Goal: Task Accomplishment & Management: Complete application form

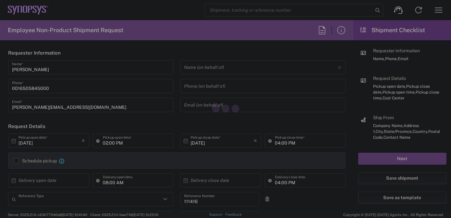
type input "Department"
type input "[GEOGRAPHIC_DATA]"
type input "US01, SIG, IT Platform Products 111416"
type input "Delivered at Place"
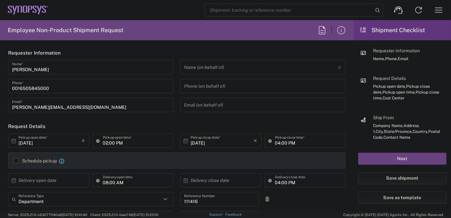
type input "[US_STATE]"
type input "[GEOGRAPHIC_DATA]"
click at [65, 144] on input "[DATE]" at bounding box center [50, 140] width 63 height 11
type input "03:00 PM"
type input "Hillsboro US03"
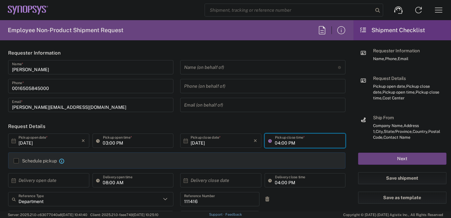
type input "03:00 PM"
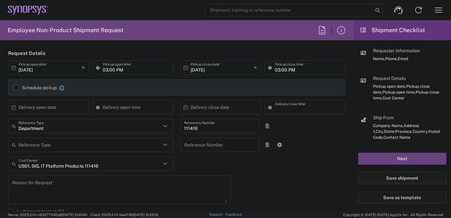
scroll to position [164, 0]
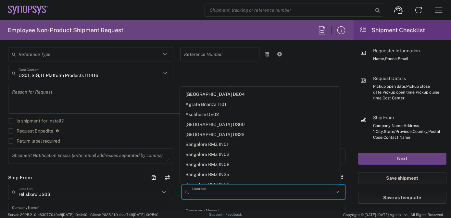
click at [194, 196] on input "text" at bounding box center [262, 191] width 141 height 11
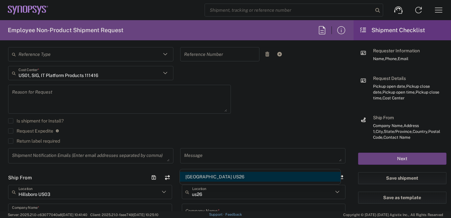
click at [199, 176] on span "[GEOGRAPHIC_DATA] US26" at bounding box center [260, 177] width 161 height 10
type input "[GEOGRAPHIC_DATA] US26"
type input "Synopsys Inc"
type input "1301 S Mopac Expy"
type input "[STREET_ADDRESS]"
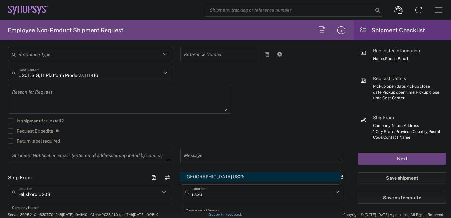
type input "Austin"
type input "[US_STATE]"
type input "78746"
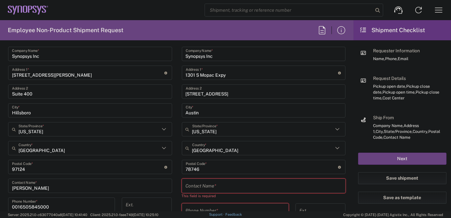
scroll to position [341, 0]
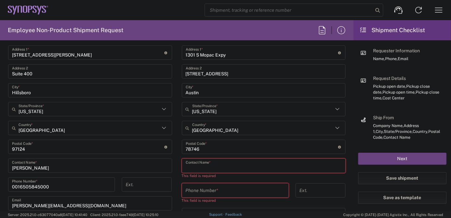
click at [205, 167] on input "text" at bounding box center [264, 165] width 156 height 11
paste input "[PERSON_NAME]"
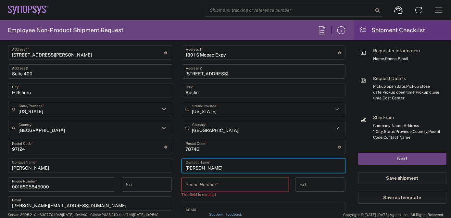
type input "[PERSON_NAME]"
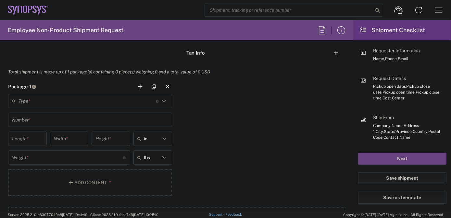
scroll to position [539, 0]
type input "6505845000"
click at [111, 106] on input "text" at bounding box center [87, 100] width 137 height 11
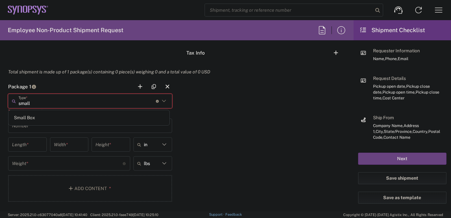
type input "p"
type input "pouch"
type input "PAK"
type input "10.25"
type input "12.75"
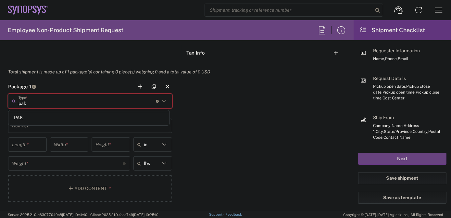
type input "1"
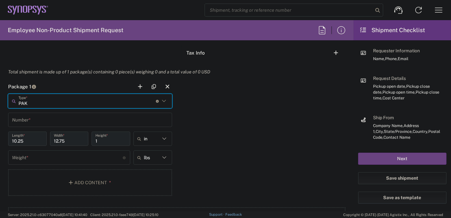
type input "PAK"
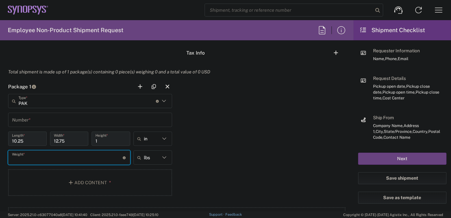
click at [76, 160] on input "number" at bounding box center [67, 157] width 111 height 11
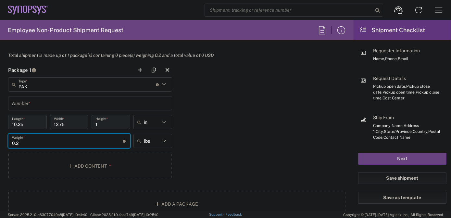
scroll to position [556, 0]
type input "0.2"
click at [75, 167] on button "Add Content *" at bounding box center [90, 165] width 164 height 27
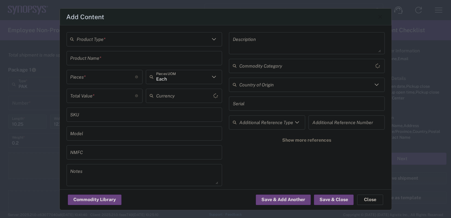
type input "US Dollar"
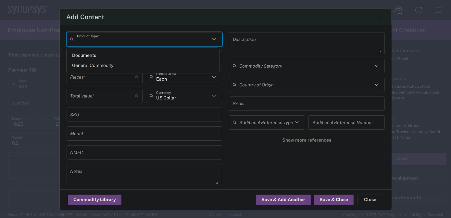
click at [114, 41] on input "text" at bounding box center [143, 38] width 133 height 11
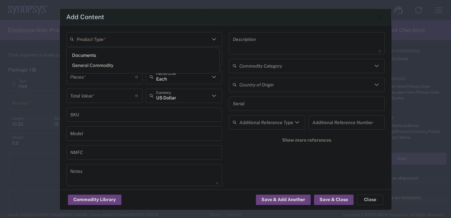
click at [111, 57] on span "Documents" at bounding box center [143, 55] width 153 height 10
type input "Documents"
type input "1"
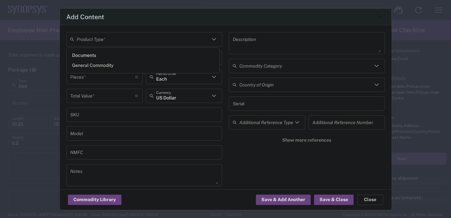
type textarea "Documents"
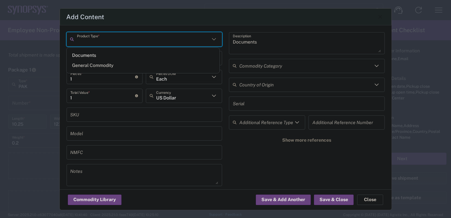
click at [106, 44] on input "text" at bounding box center [143, 38] width 133 height 11
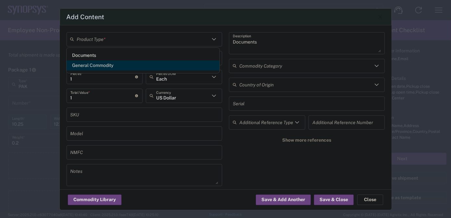
click at [103, 63] on span "General Commodity" at bounding box center [143, 65] width 153 height 10
type input "General Commodity"
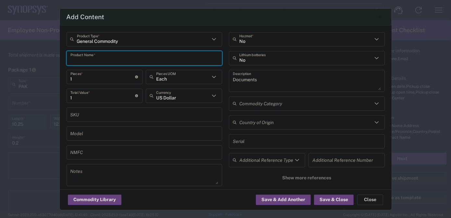
click at [103, 63] on input "text" at bounding box center [144, 57] width 148 height 11
click at [105, 42] on input "text" at bounding box center [143, 38] width 133 height 11
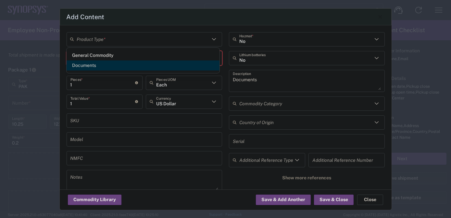
click at [100, 62] on span "Documents" at bounding box center [143, 65] width 153 height 10
type input "Documents"
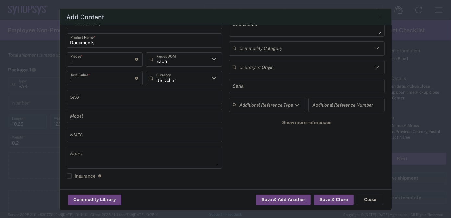
scroll to position [0, 0]
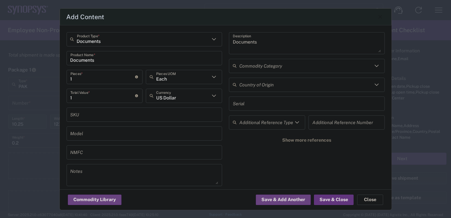
click at [333, 201] on button "Save & Close" at bounding box center [334, 199] width 40 height 10
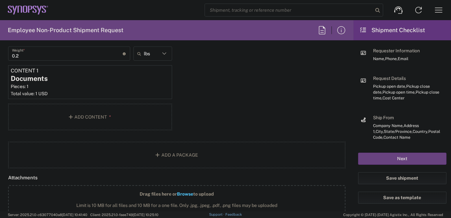
scroll to position [642, 0]
click at [148, 88] on div "Pieces: 1" at bounding box center [90, 87] width 159 height 6
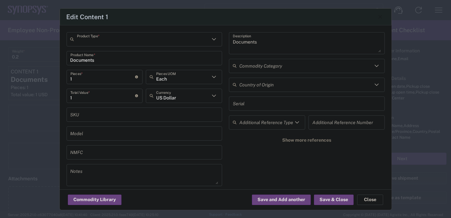
click at [130, 43] on input "text" at bounding box center [143, 38] width 133 height 11
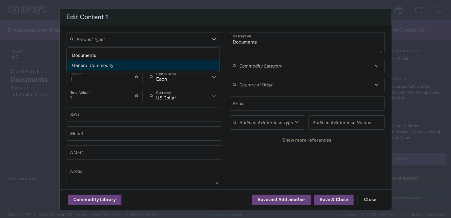
click at [127, 61] on span "General Commodity" at bounding box center [143, 65] width 153 height 10
type input "General Commodity"
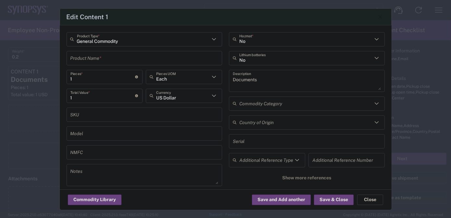
click at [127, 61] on input "text" at bounding box center [144, 57] width 148 height 11
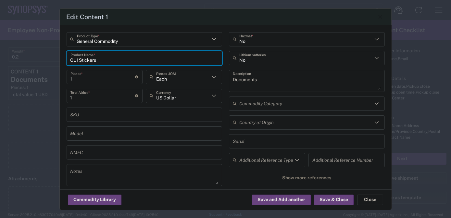
type input "CUI Stickers"
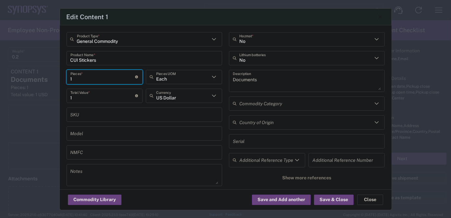
click at [107, 78] on input "1" at bounding box center [102, 76] width 65 height 11
type input "1"
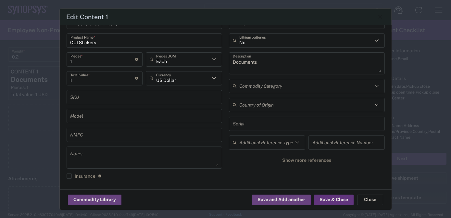
click at [323, 201] on button "Save & Close" at bounding box center [334, 199] width 40 height 10
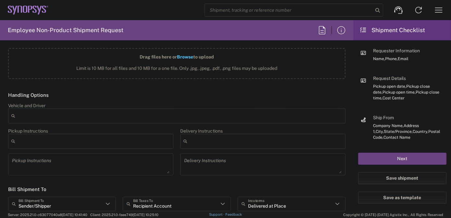
scroll to position [780, 0]
click at [153, 206] on input "text" at bounding box center [175, 203] width 85 height 11
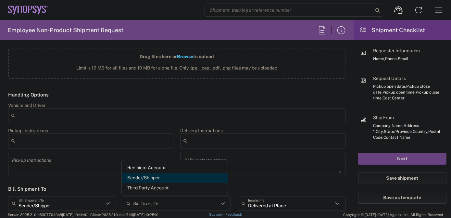
click at [142, 178] on span "Sender/Shipper" at bounding box center [175, 178] width 106 height 10
type input "Sender/Shipper"
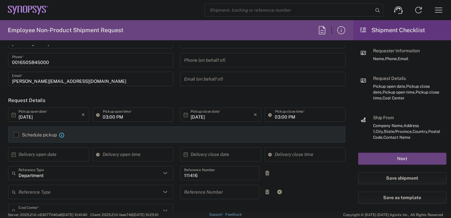
scroll to position [0, 0]
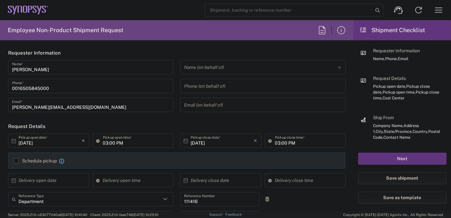
click at [373, 163] on button "Next" at bounding box center [402, 159] width 88 height 12
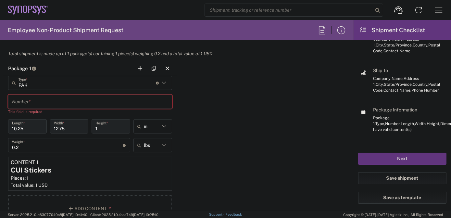
scroll to position [557, 0]
click at [154, 105] on input "text" at bounding box center [90, 101] width 156 height 11
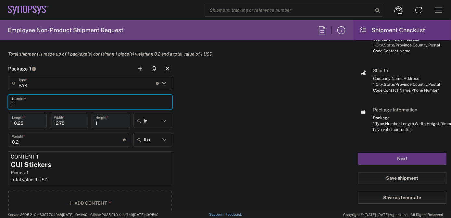
type input "1"
click at [370, 160] on button "Next" at bounding box center [402, 159] width 88 height 12
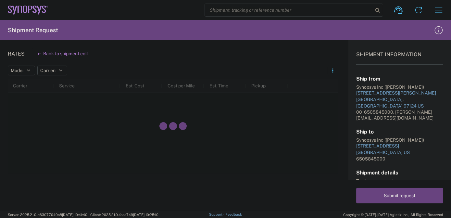
click at [322, 107] on div at bounding box center [173, 126] width 330 height 95
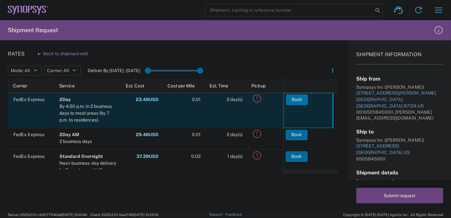
click at [295, 98] on button "Book" at bounding box center [297, 99] width 22 height 10
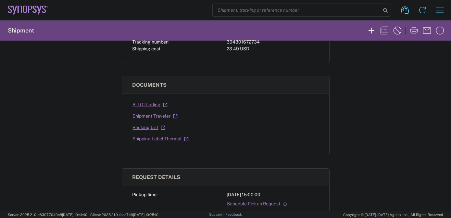
scroll to position [82, 0]
click at [149, 136] on link "Shipping Label Thermal" at bounding box center [160, 138] width 56 height 11
